Goal: Task Accomplishment & Management: Manage account settings

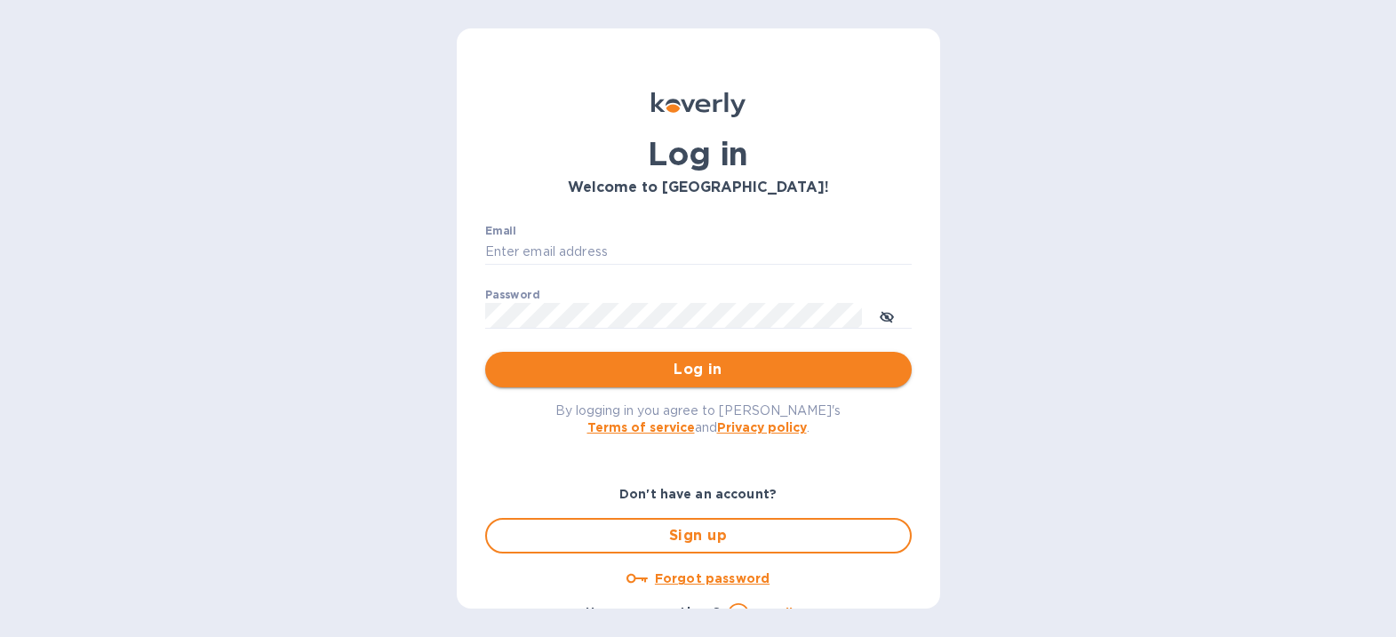
type input "[EMAIL_ADDRESS][DOMAIN_NAME]"
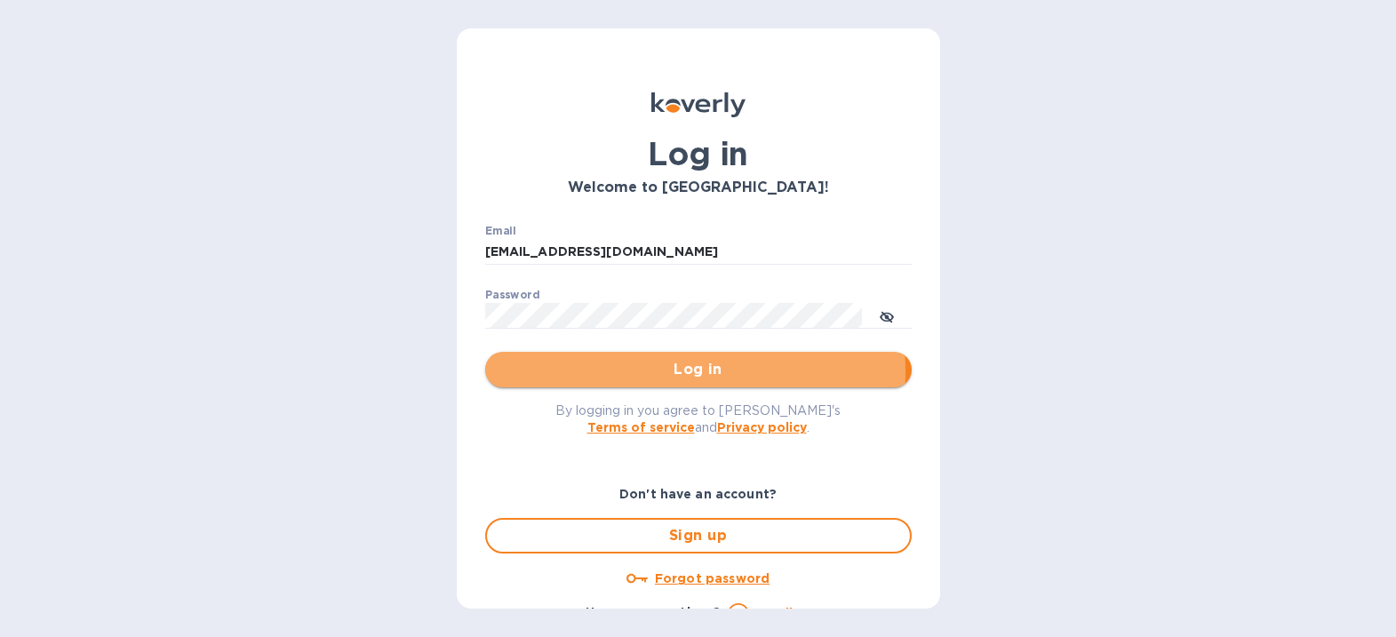
drag, startPoint x: 655, startPoint y: 372, endPoint x: 1090, endPoint y: 372, distance: 434.6
click at [656, 372] on span "Log in" at bounding box center [699, 369] width 398 height 21
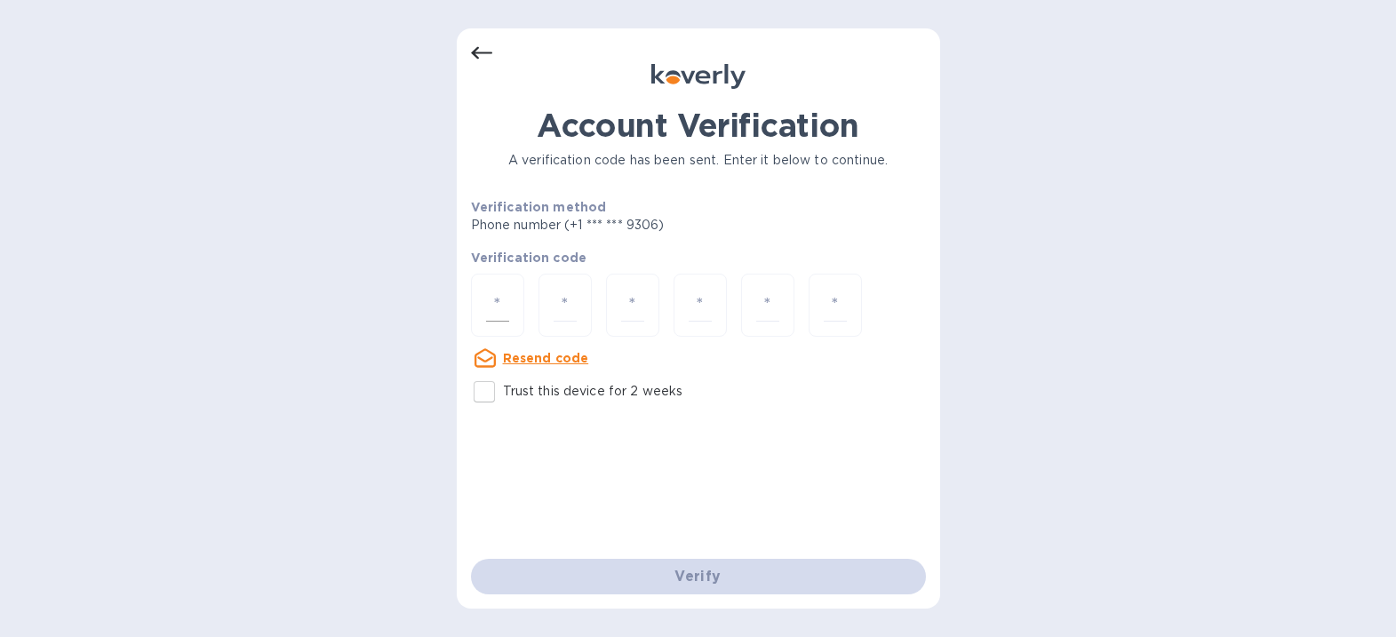
drag, startPoint x: 500, startPoint y: 298, endPoint x: 477, endPoint y: 290, distance: 24.5
click at [500, 297] on input "number" at bounding box center [497, 305] width 23 height 33
type input "4"
type input "1"
type input "7"
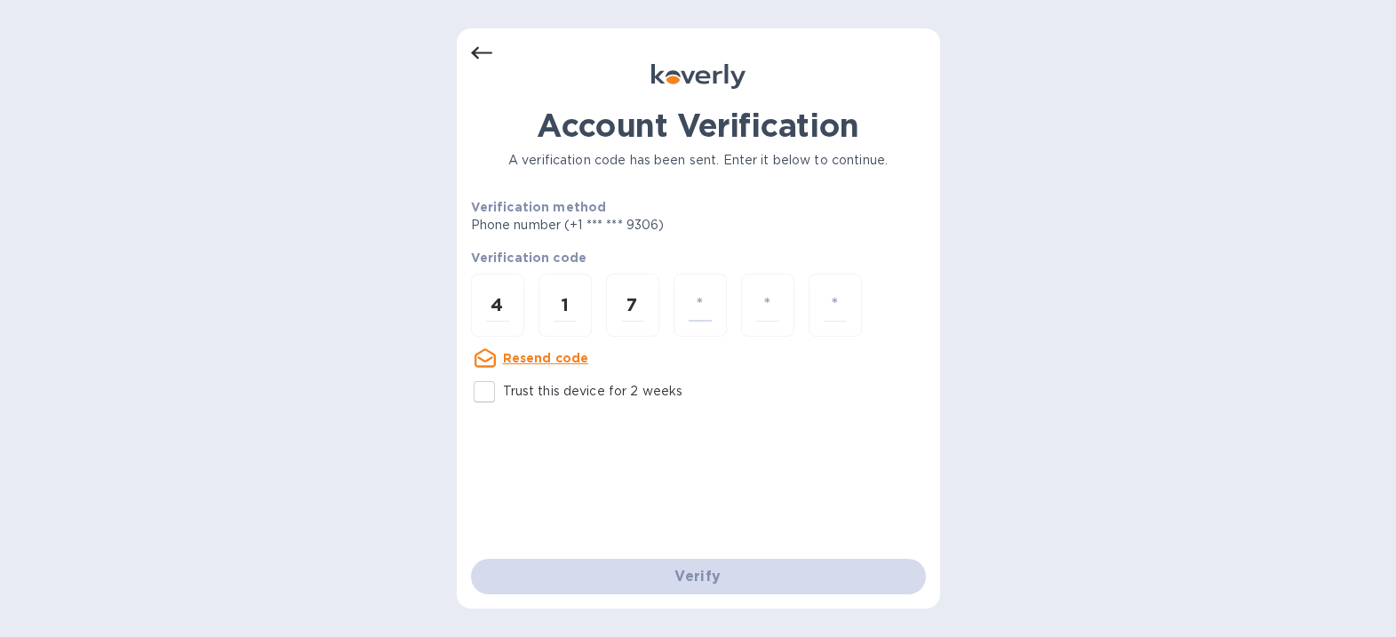
type input "6"
type input "3"
type input "1"
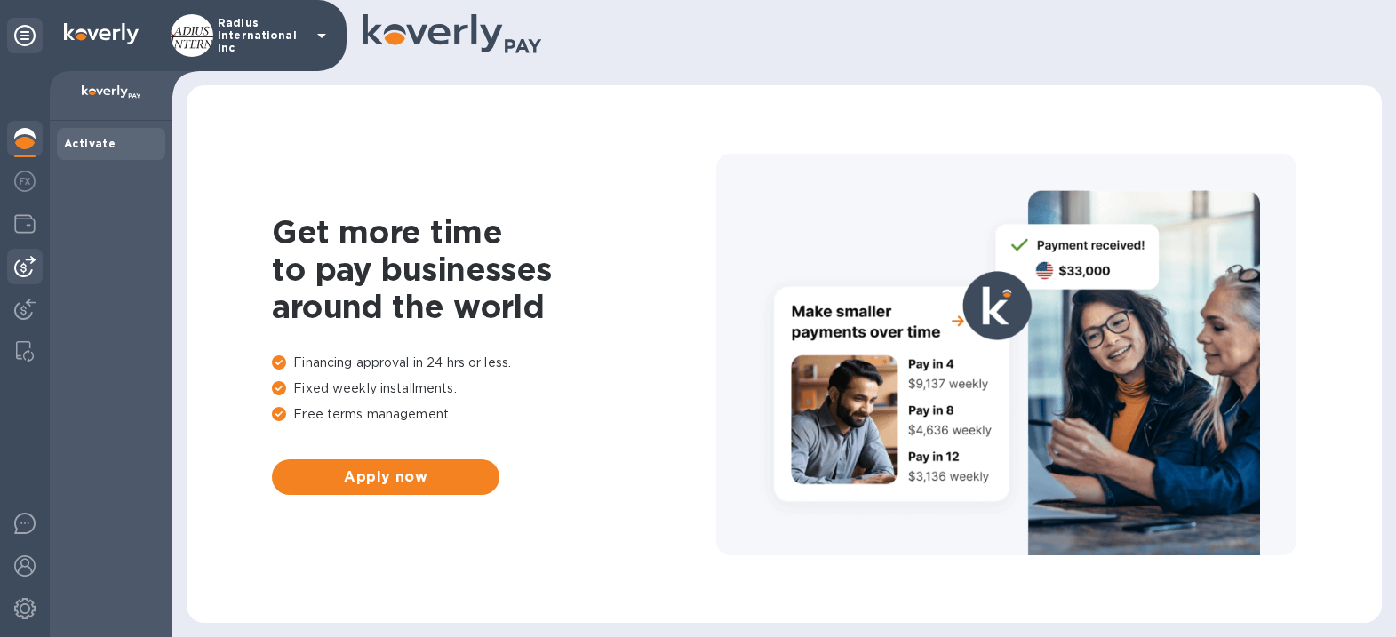
click at [30, 262] on img at bounding box center [24, 266] width 21 height 21
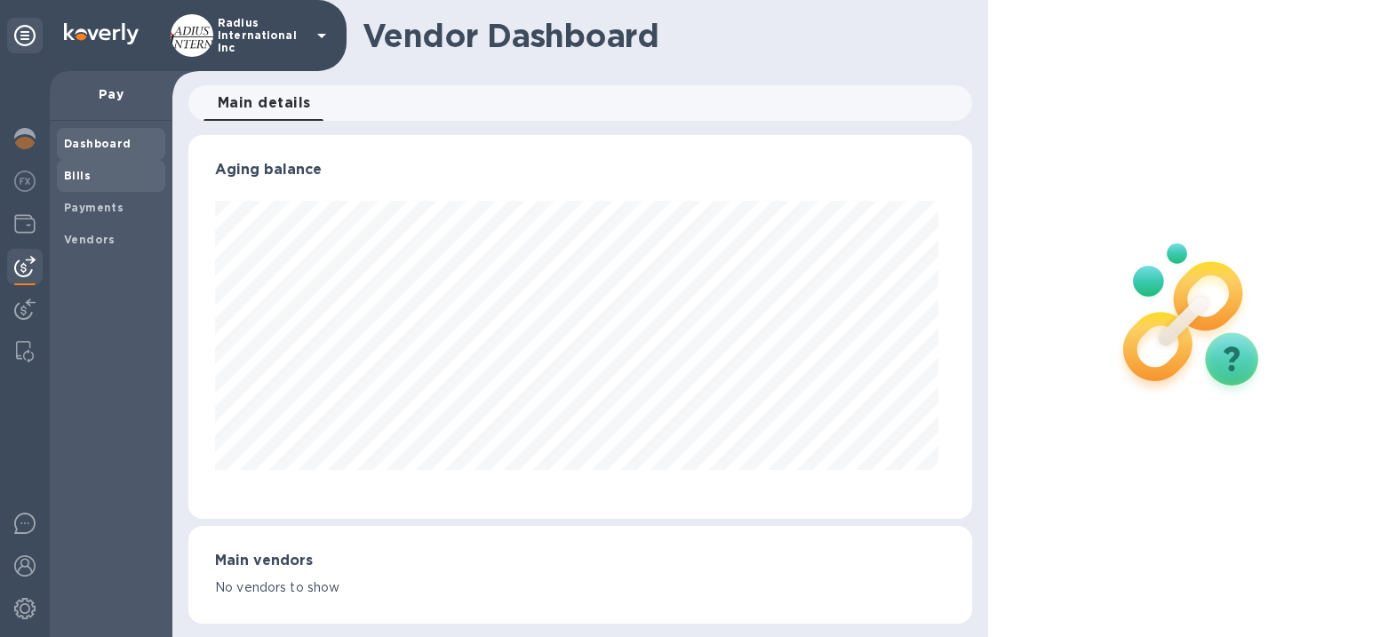
scroll to position [384, 777]
click at [95, 178] on span "Bills" at bounding box center [111, 176] width 94 height 18
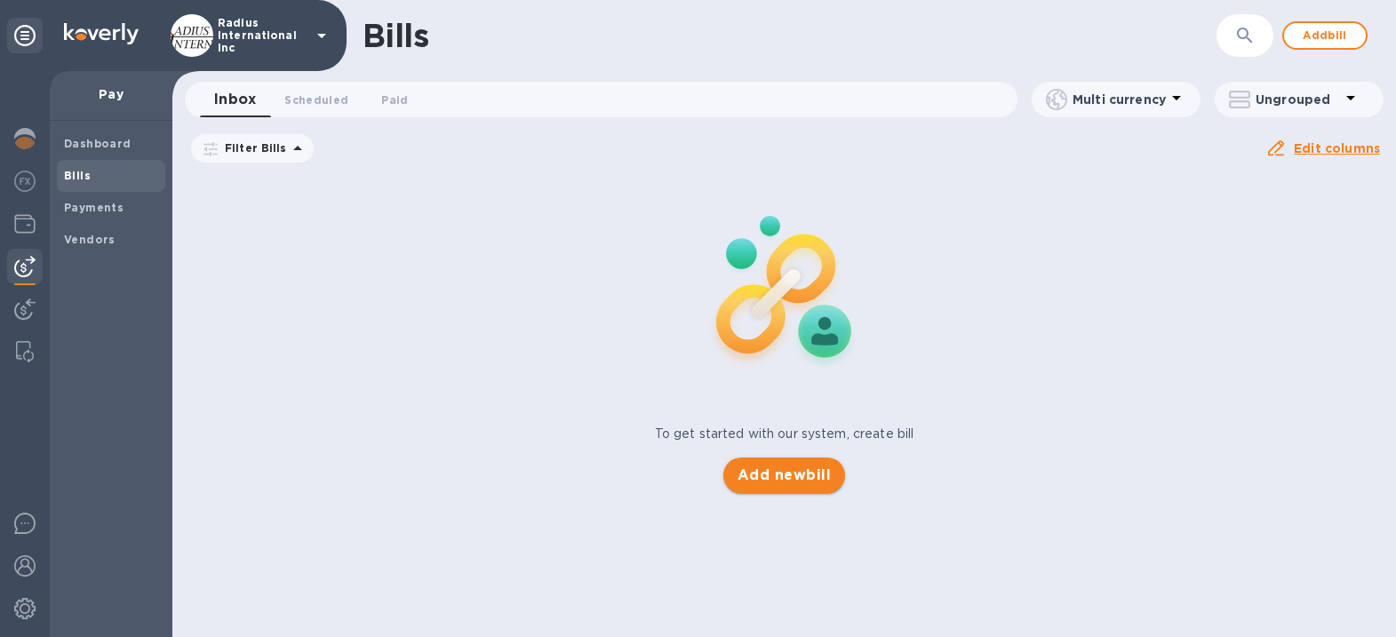
click at [782, 479] on span "Add new bill" at bounding box center [784, 475] width 93 height 21
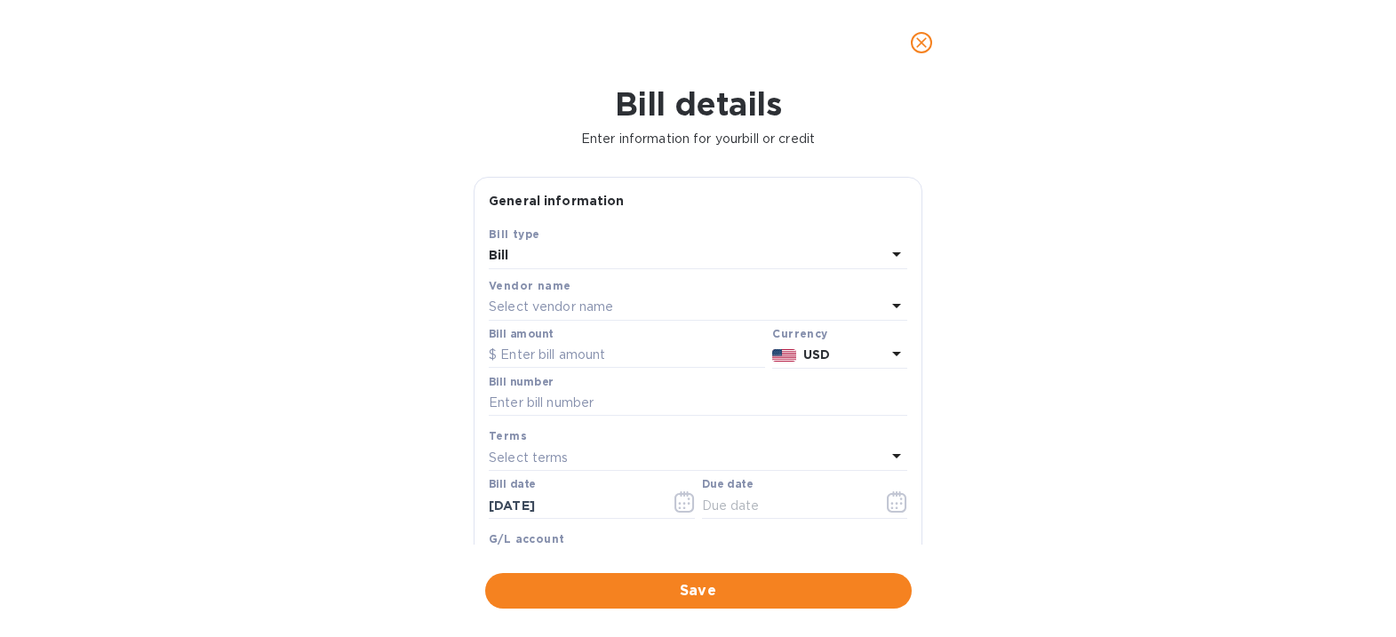
click at [570, 300] on p "Select vendor name" at bounding box center [551, 307] width 124 height 19
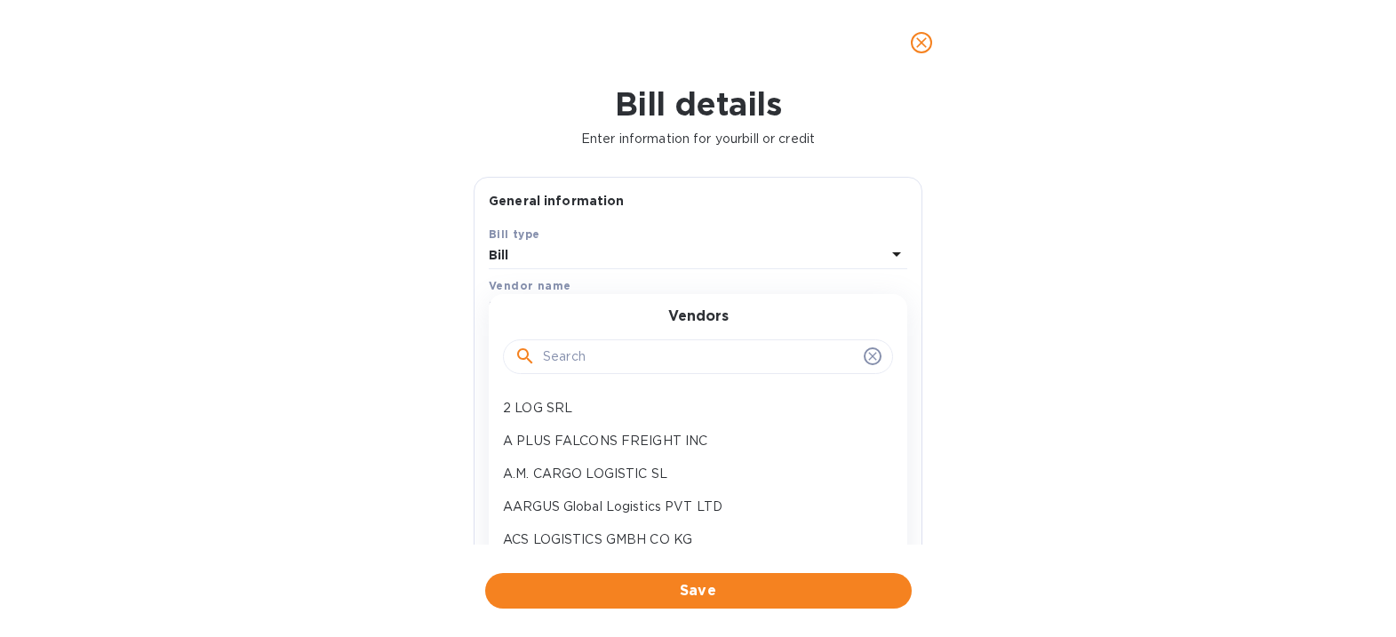
click at [597, 345] on input "text" at bounding box center [700, 357] width 314 height 27
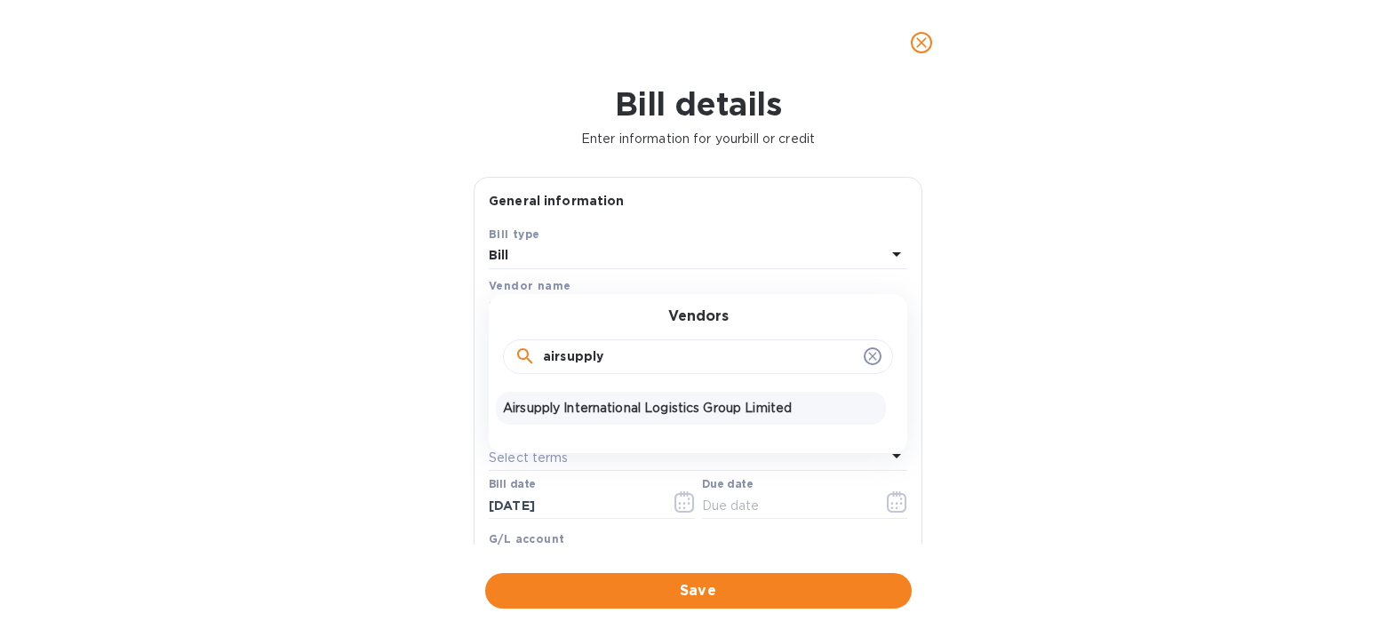
type input "airsupply"
click at [607, 405] on p "Airsupply International Logistics Group Limited" at bounding box center [691, 408] width 376 height 19
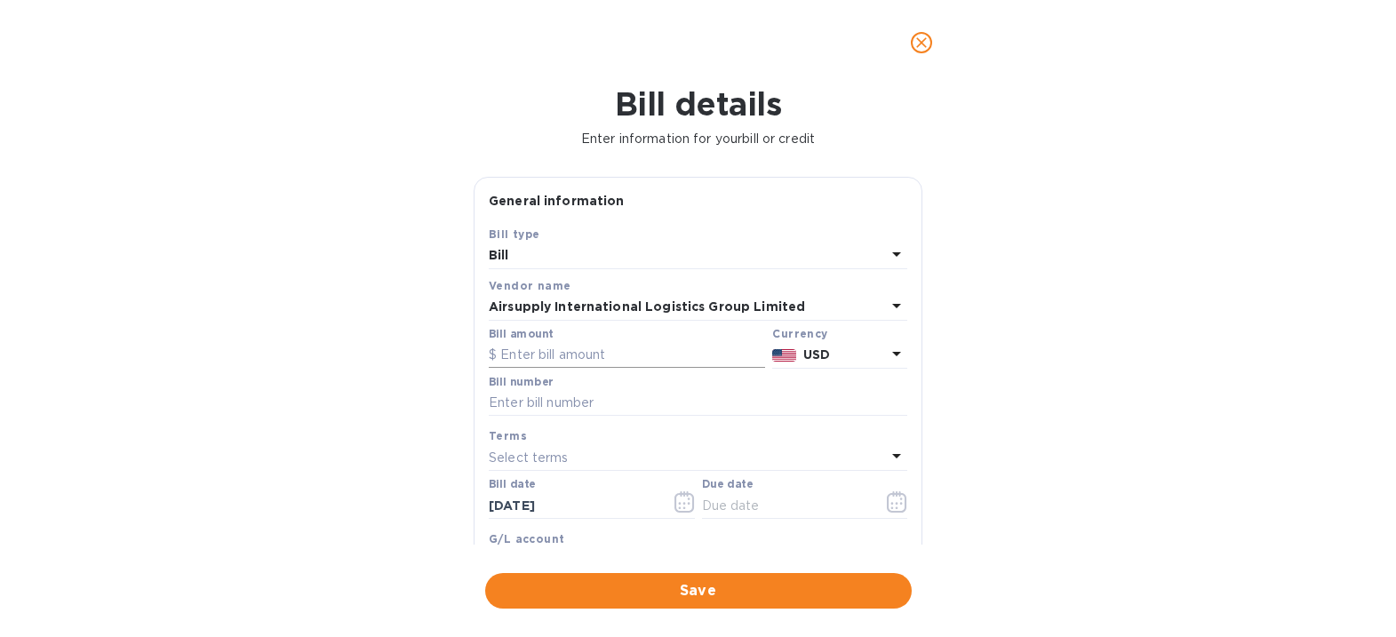
click at [610, 356] on input "text" at bounding box center [627, 355] width 276 height 27
type input "4,566.29"
type input "July SOA- Airsupply"
drag, startPoint x: 774, startPoint y: 505, endPoint x: 823, endPoint y: 492, distance: 50.7
click at [774, 505] on input "text" at bounding box center [786, 505] width 168 height 27
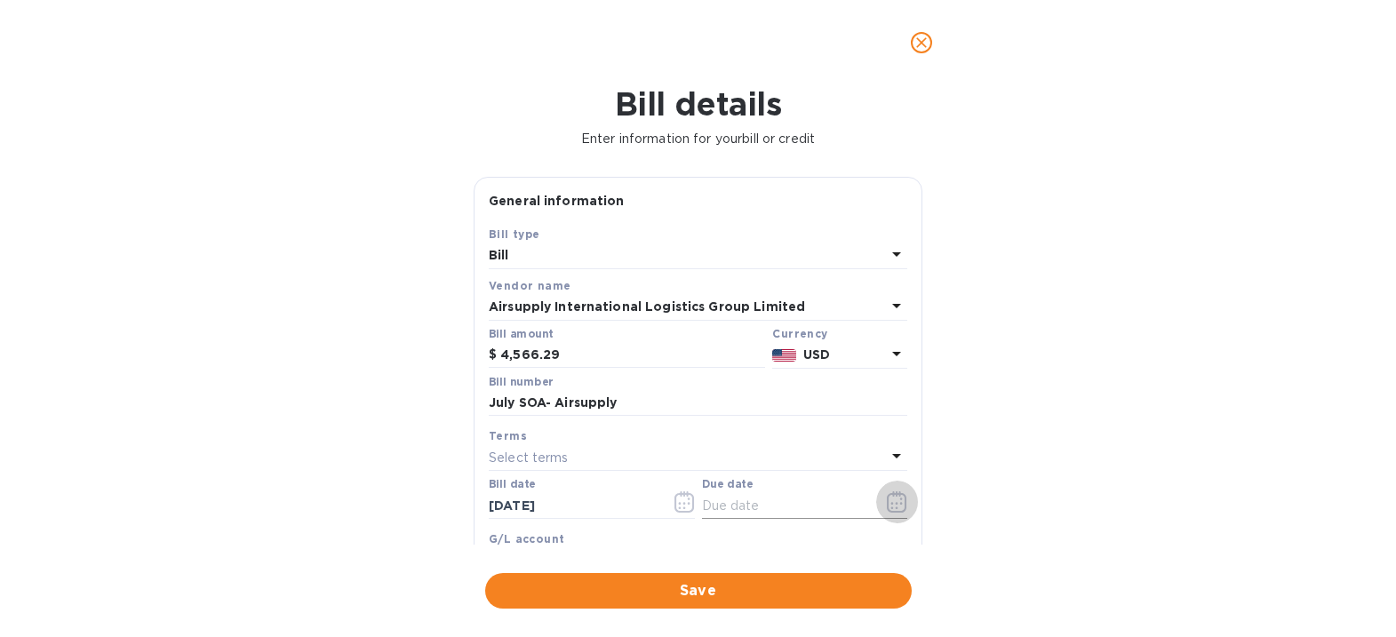
click at [900, 499] on icon "button" at bounding box center [901, 499] width 3 height 3
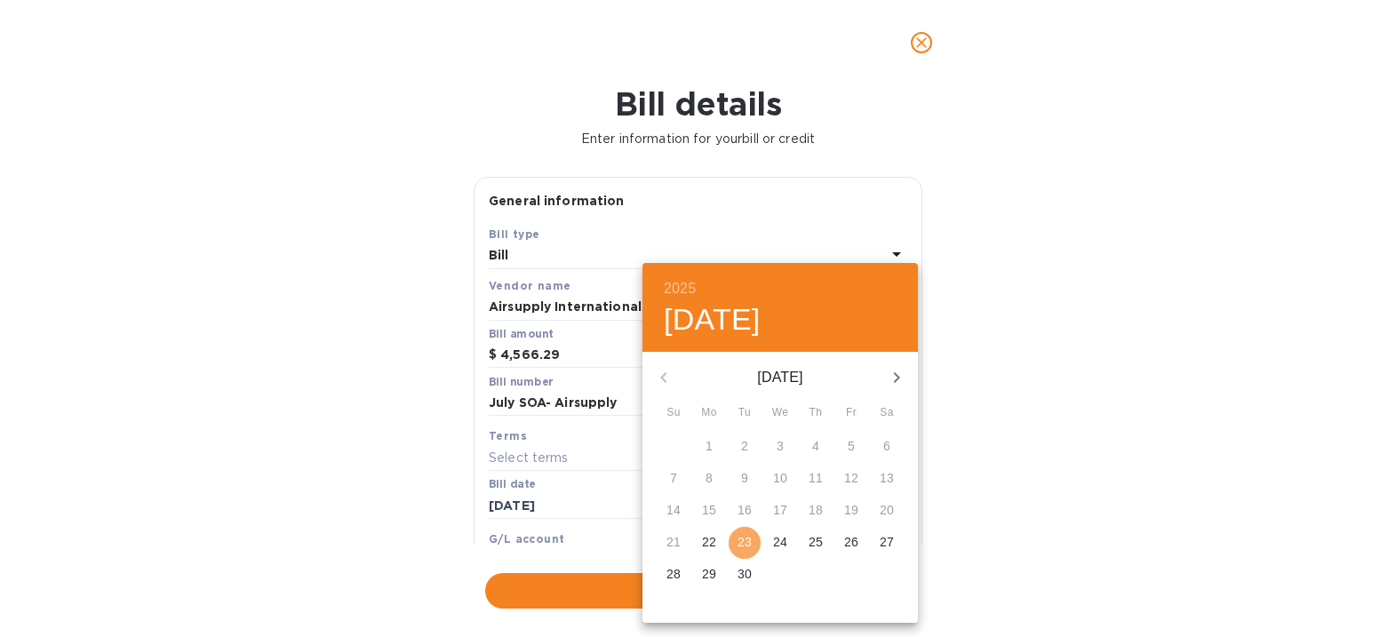
drag, startPoint x: 737, startPoint y: 545, endPoint x: 793, endPoint y: 542, distance: 56.1
click at [738, 545] on span "23" at bounding box center [745, 542] width 32 height 18
type input "09/23/2025"
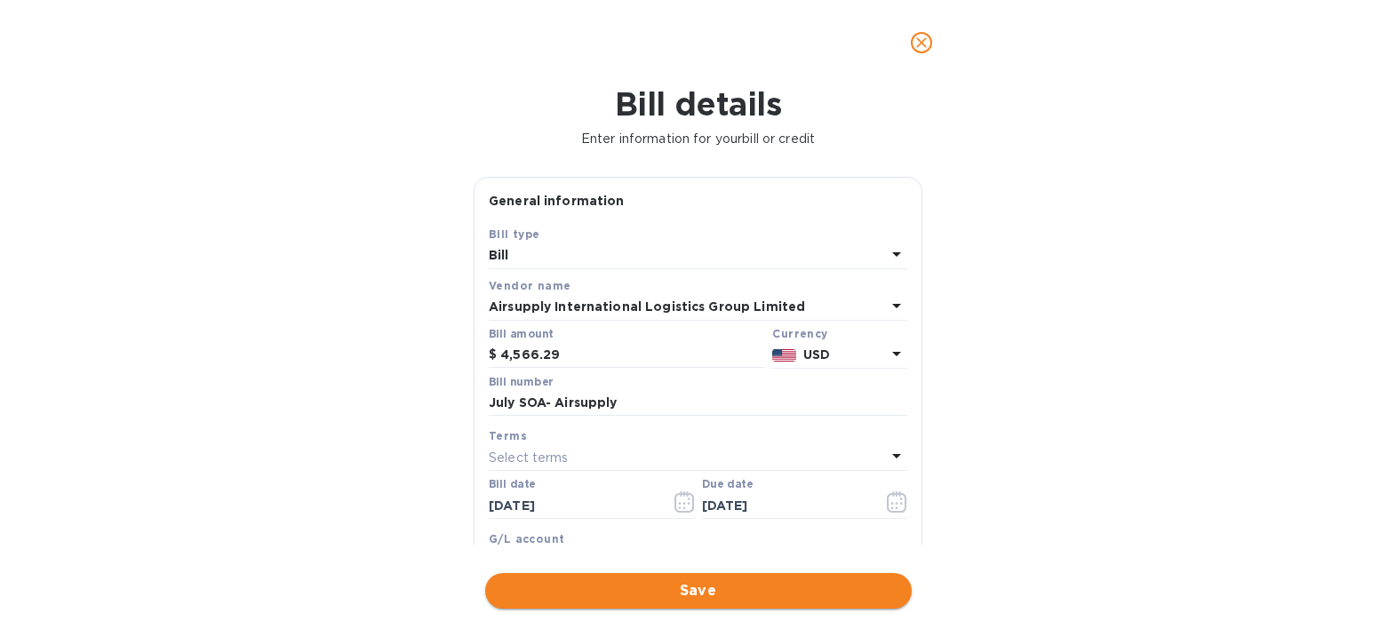
drag, startPoint x: 1079, startPoint y: 521, endPoint x: 852, endPoint y: 607, distance: 242.5
click at [1073, 523] on div "2025 Tue, Sep 23 September 2025 Su Mo Tu We Th Fr Sa 31 1 2 3 4 5 6 7 8 9 10 11…" at bounding box center [698, 318] width 1396 height 637
click at [819, 591] on span "Save" at bounding box center [699, 590] width 398 height 21
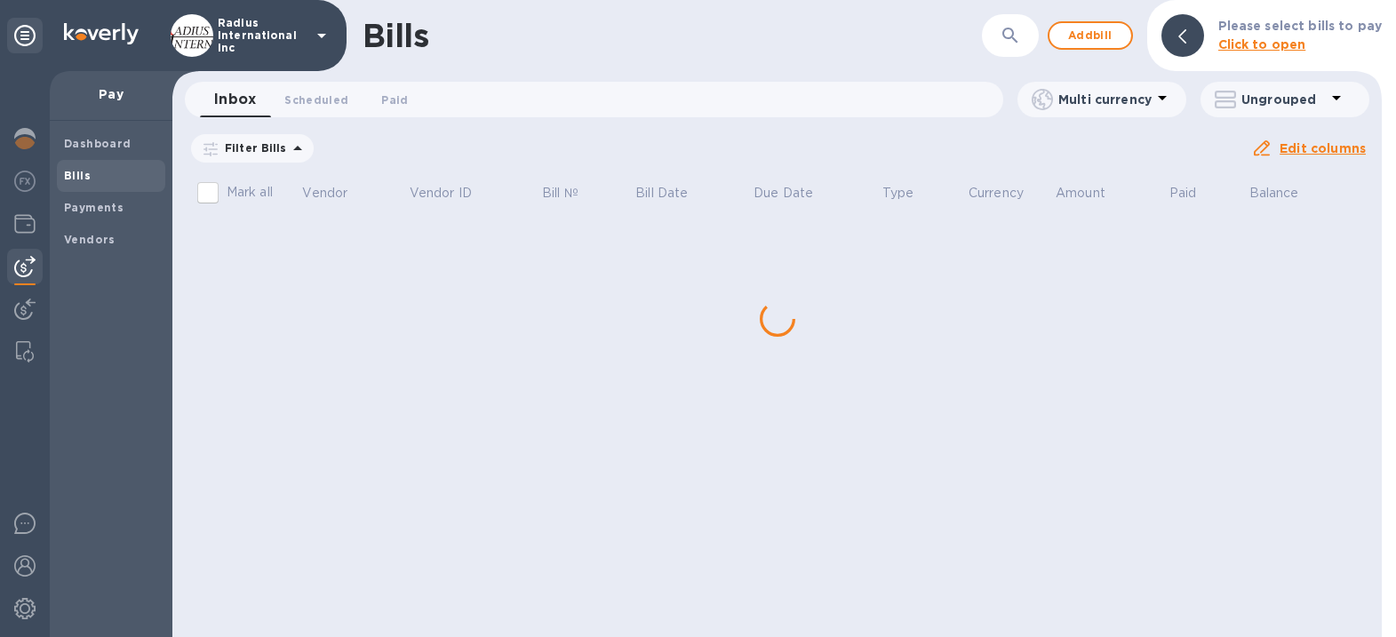
click at [307, 254] on div "Bills ​ Add bill Please select bills to pay Click to open Inbox 0 Scheduled 0 P…" at bounding box center [777, 318] width 1210 height 637
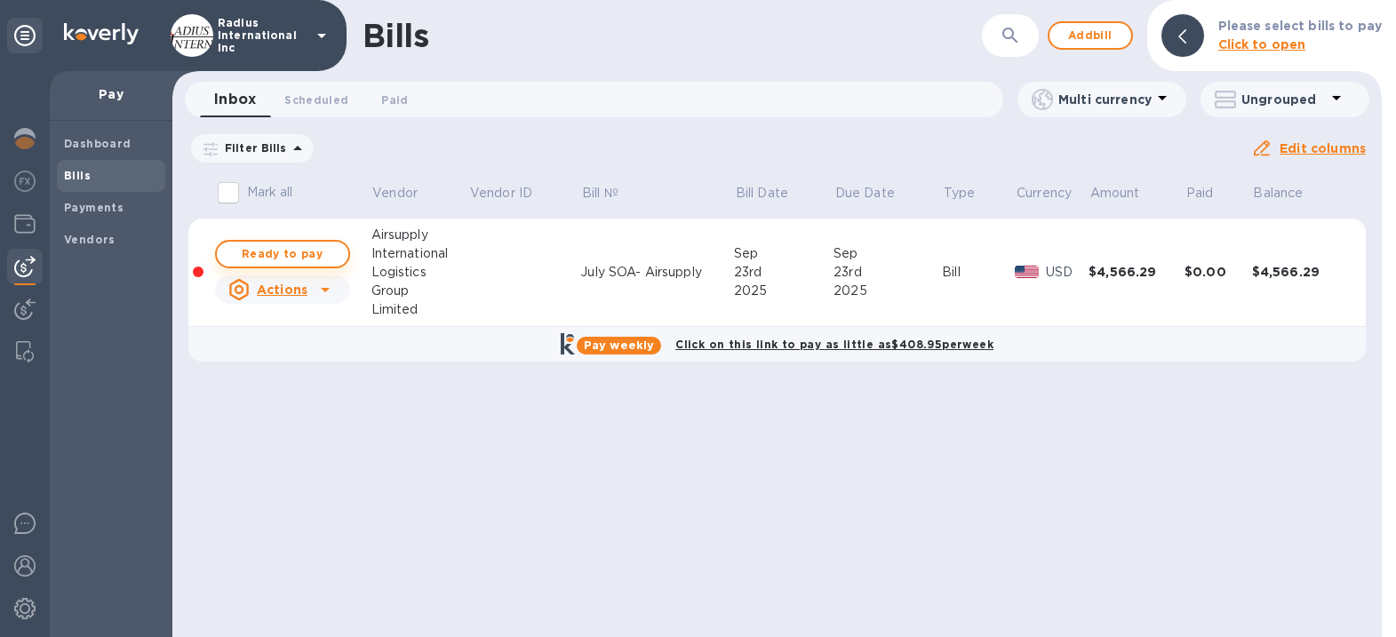
click at [312, 255] on span "Ready to pay" at bounding box center [282, 254] width 103 height 21
checkbox input "true"
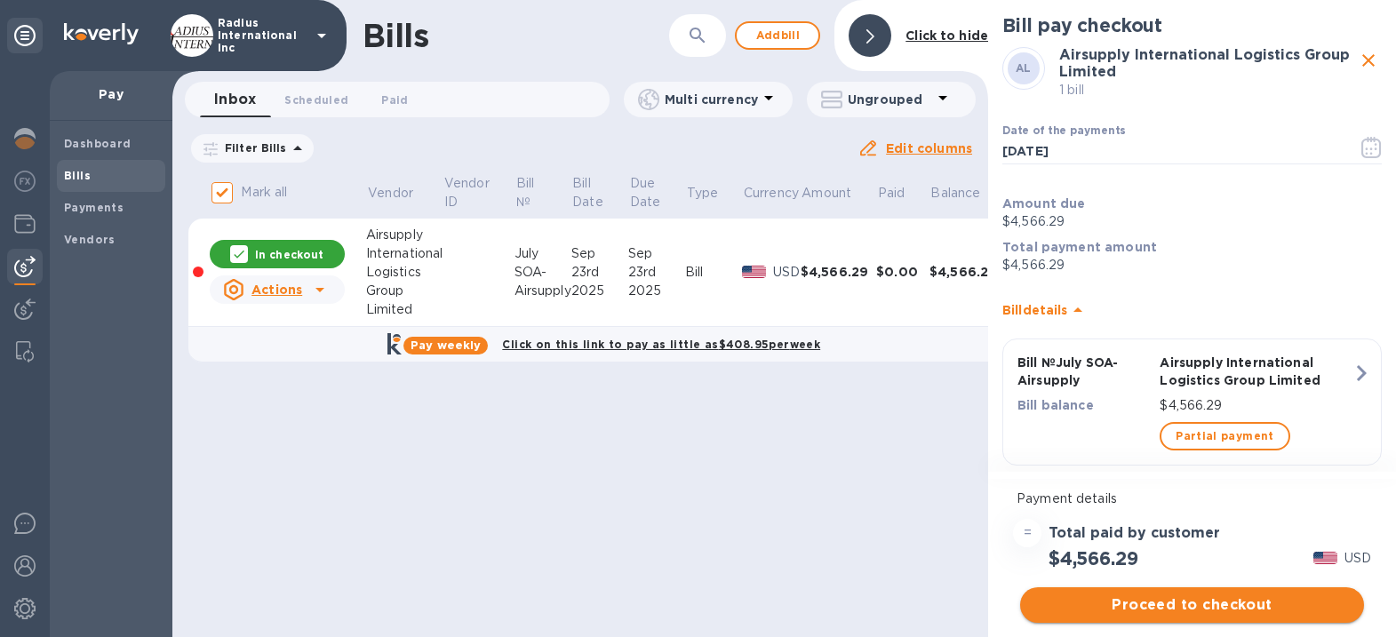
click at [1180, 605] on span "Proceed to checkout" at bounding box center [1193, 605] width 316 height 21
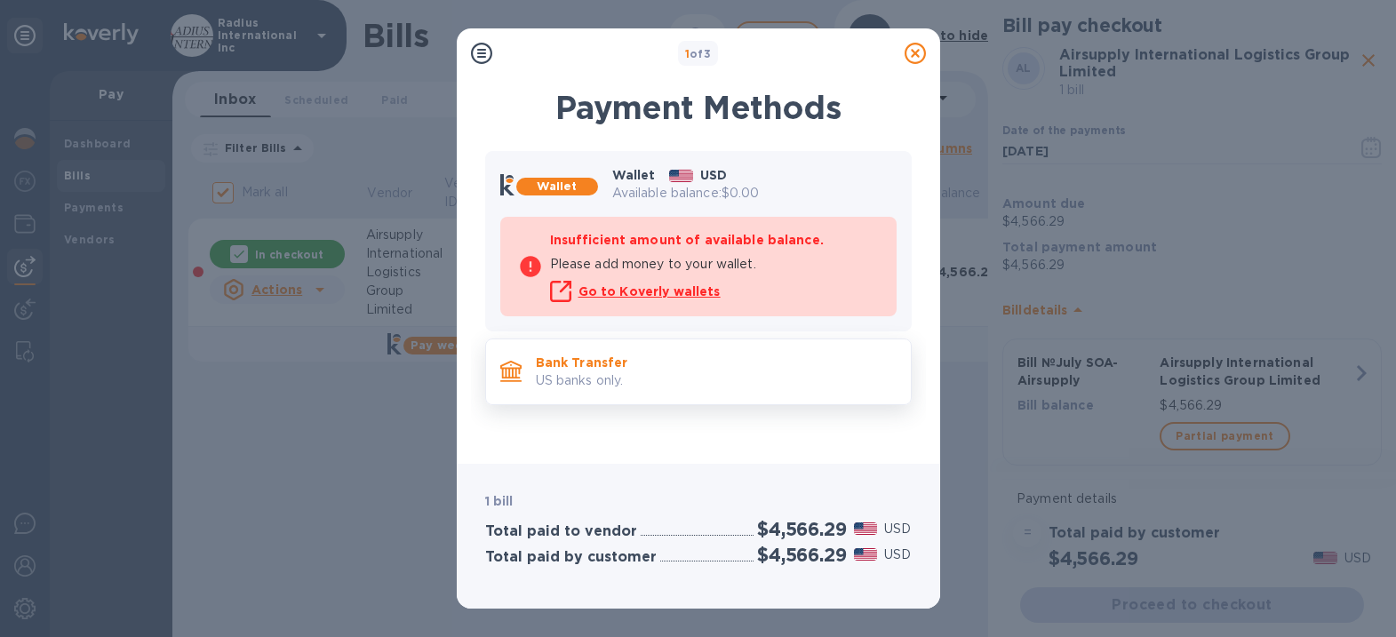
click at [652, 354] on p "Bank Transfer" at bounding box center [716, 363] width 361 height 18
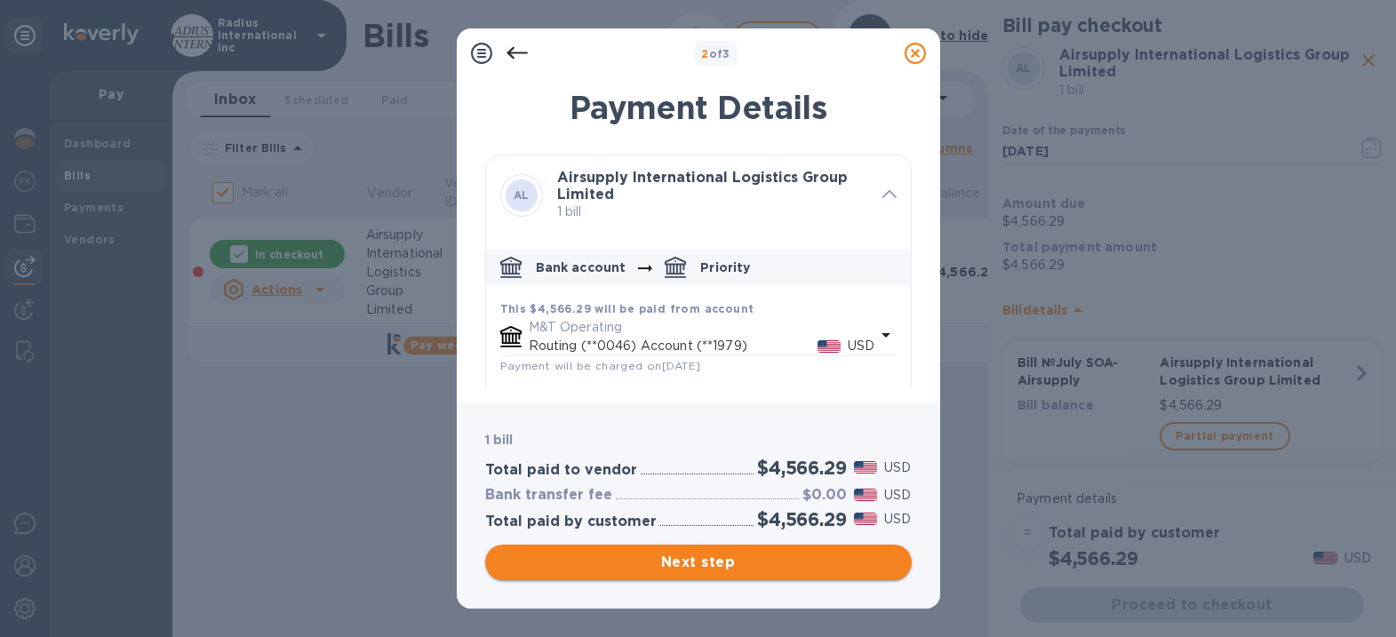
drag, startPoint x: 706, startPoint y: 567, endPoint x: 802, endPoint y: 567, distance: 96.0
click at [707, 567] on span "Next step" at bounding box center [699, 562] width 398 height 21
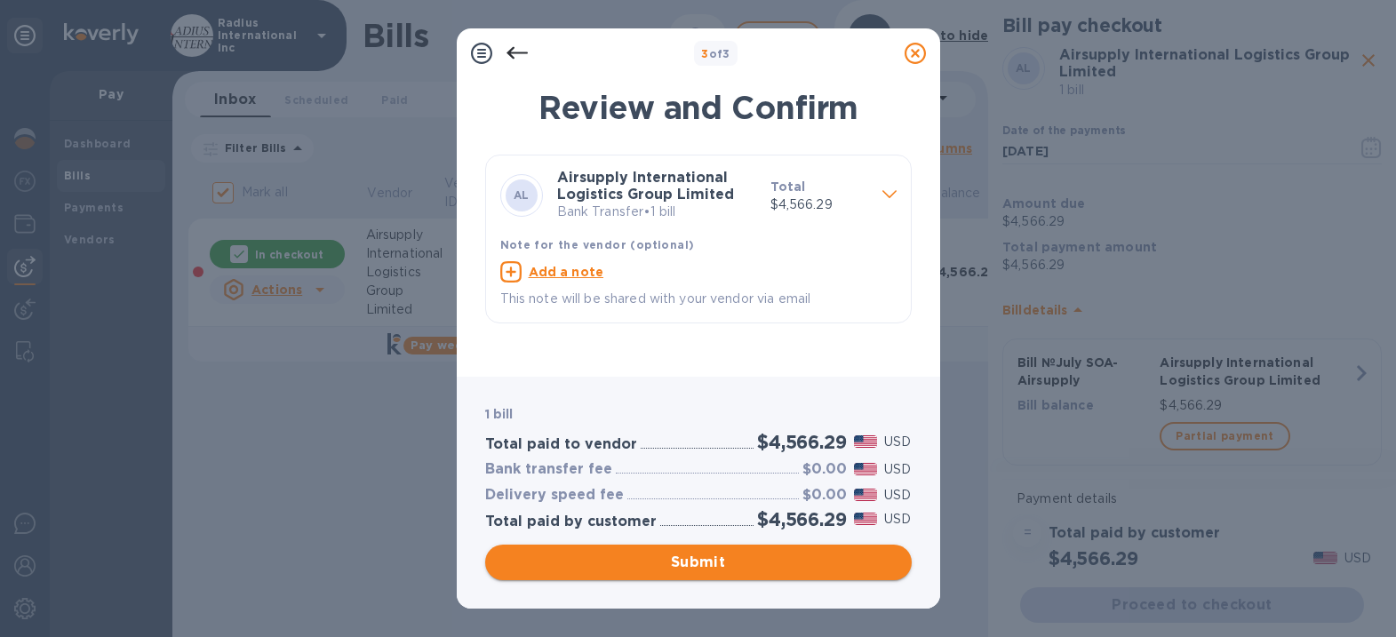
drag, startPoint x: 748, startPoint y: 564, endPoint x: 790, endPoint y: 424, distance: 145.7
click at [749, 563] on span "Submit" at bounding box center [699, 562] width 398 height 21
